Goal: Task Accomplishment & Management: Use online tool/utility

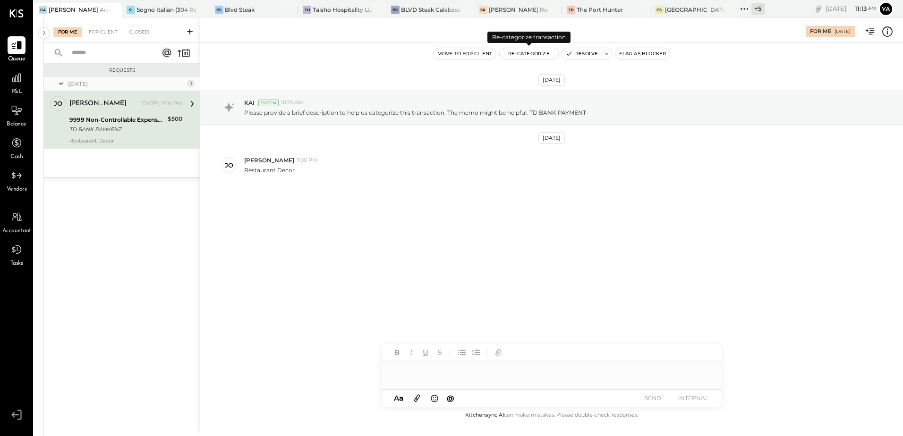
click at [532, 55] on button "Re-Categorize" at bounding box center [529, 53] width 59 height 11
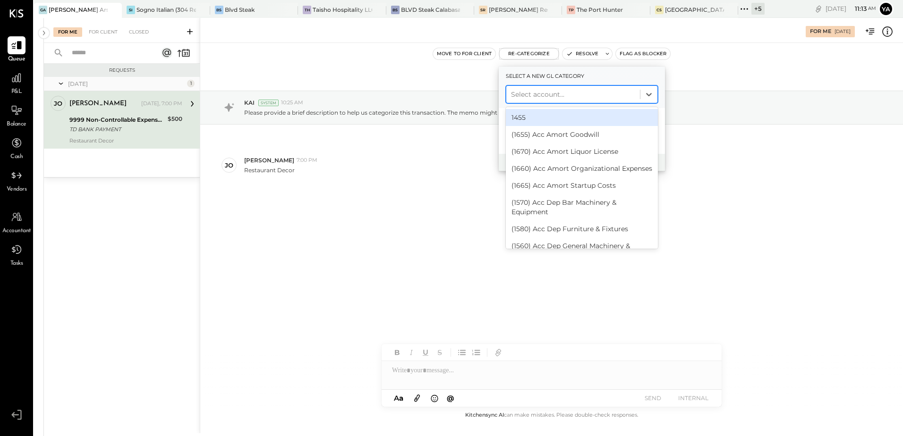
click at [545, 94] on div at bounding box center [573, 94] width 124 height 11
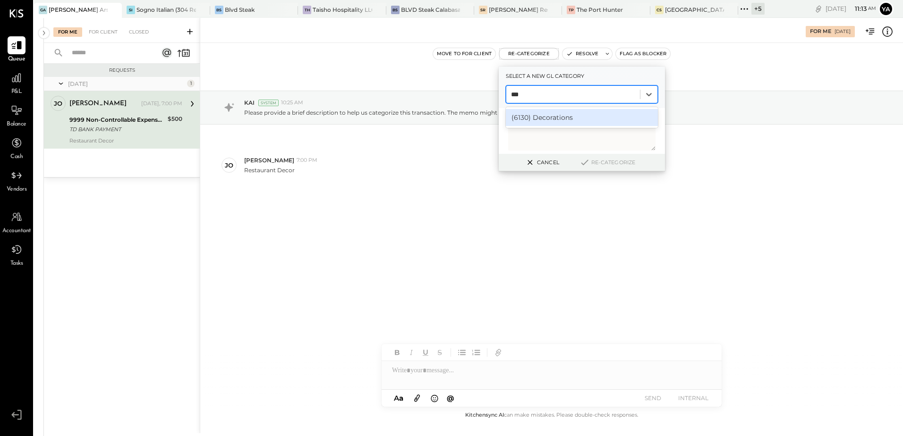
type input "****"
click at [546, 118] on div "(6130) Decorations" at bounding box center [582, 117] width 152 height 17
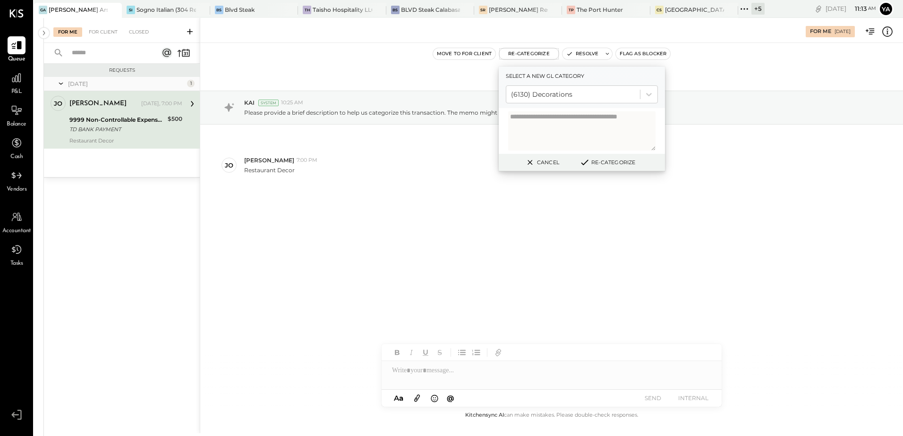
click at [600, 165] on button "Re-Categorize" at bounding box center [607, 162] width 62 height 11
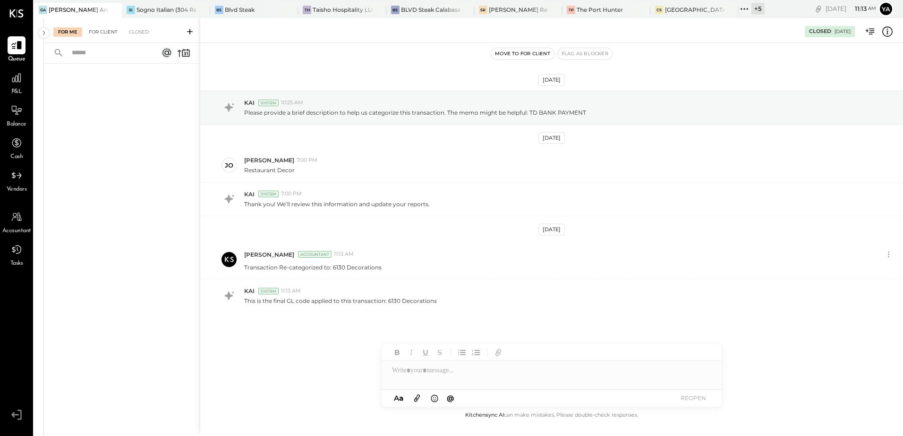
click at [110, 31] on div "For Client" at bounding box center [103, 31] width 38 height 9
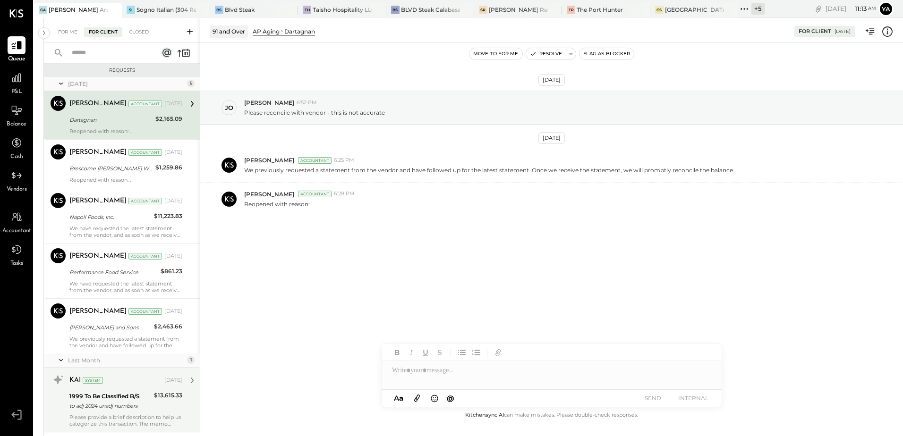
click at [120, 266] on div "KAI System [DATE] 1999 To Be Classified B/S to adj 2024 unadj numbers $13,615.3…" at bounding box center [125, 400] width 113 height 55
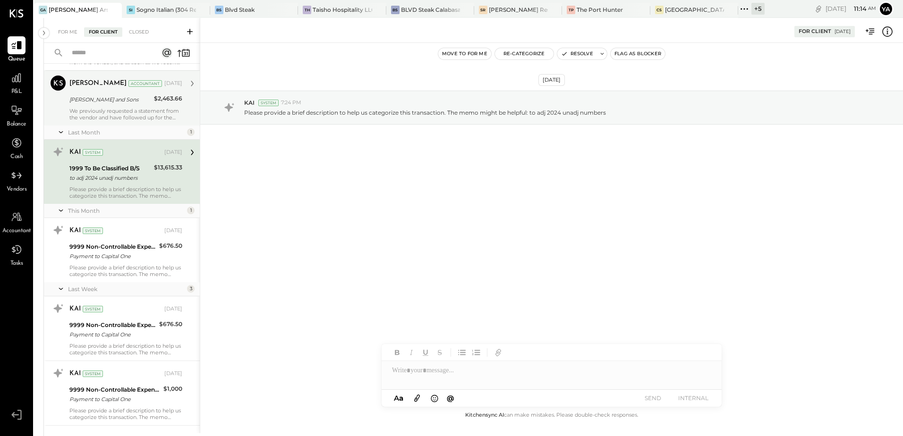
scroll to position [312, 0]
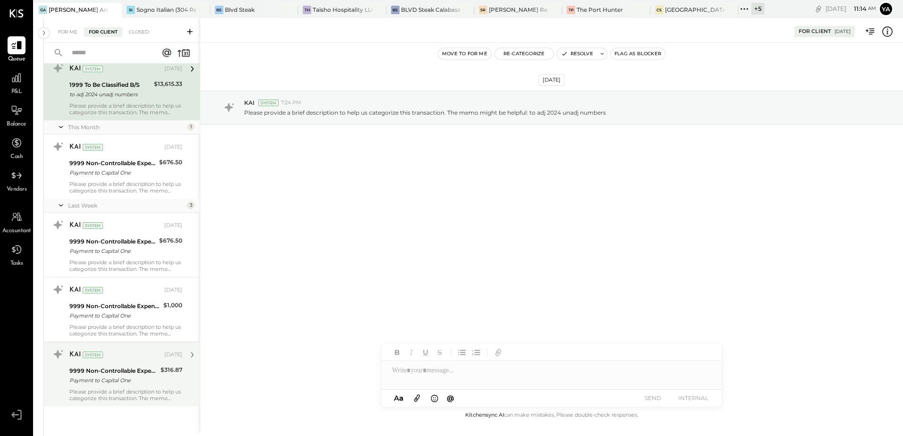
click at [108, 266] on div "9999 Non-Controllable Expenses:Other Income and Expenses:To Be Classified P&L" at bounding box center [113, 371] width 88 height 9
